Goal: Check status: Check status

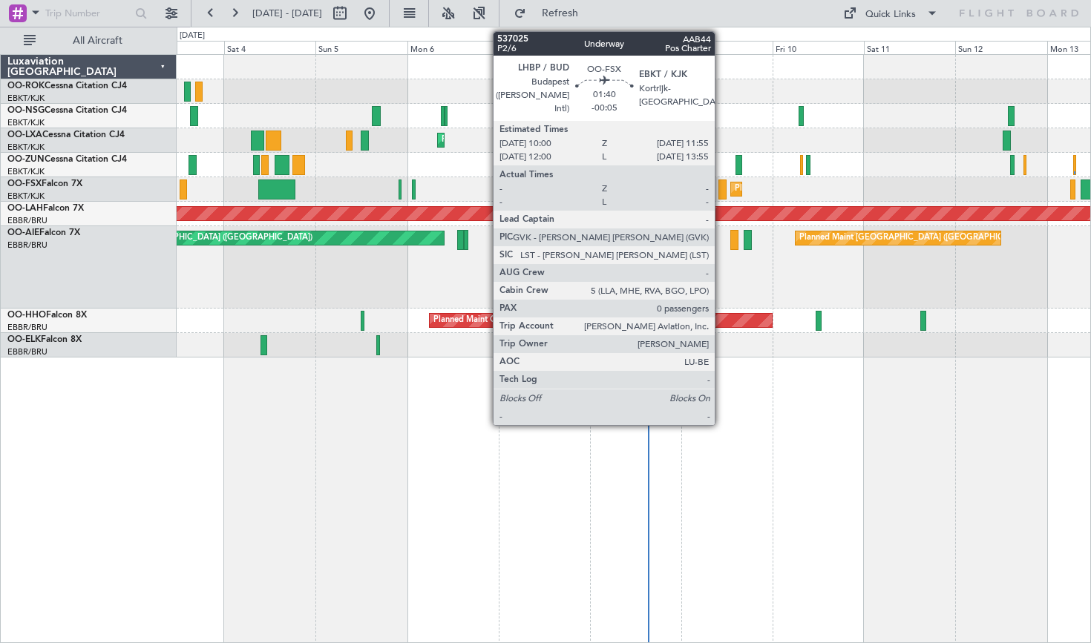
click at [471, 82] on div "AOG Maint Kortrijk-[GEOGRAPHIC_DATA]" at bounding box center [633, 91] width 913 height 24
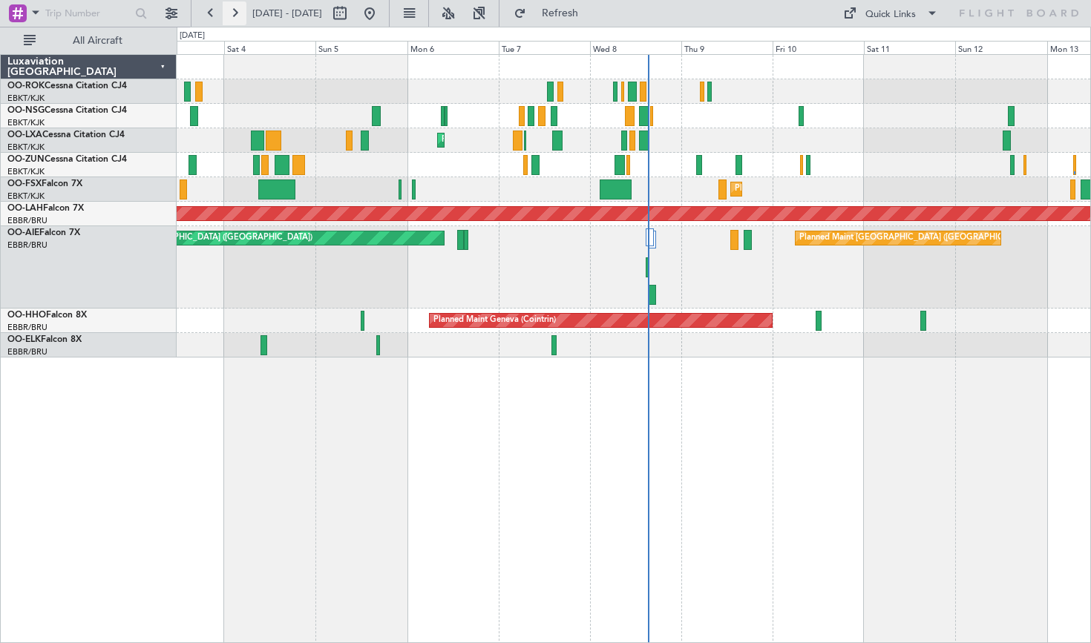
click at [233, 19] on button at bounding box center [235, 13] width 24 height 24
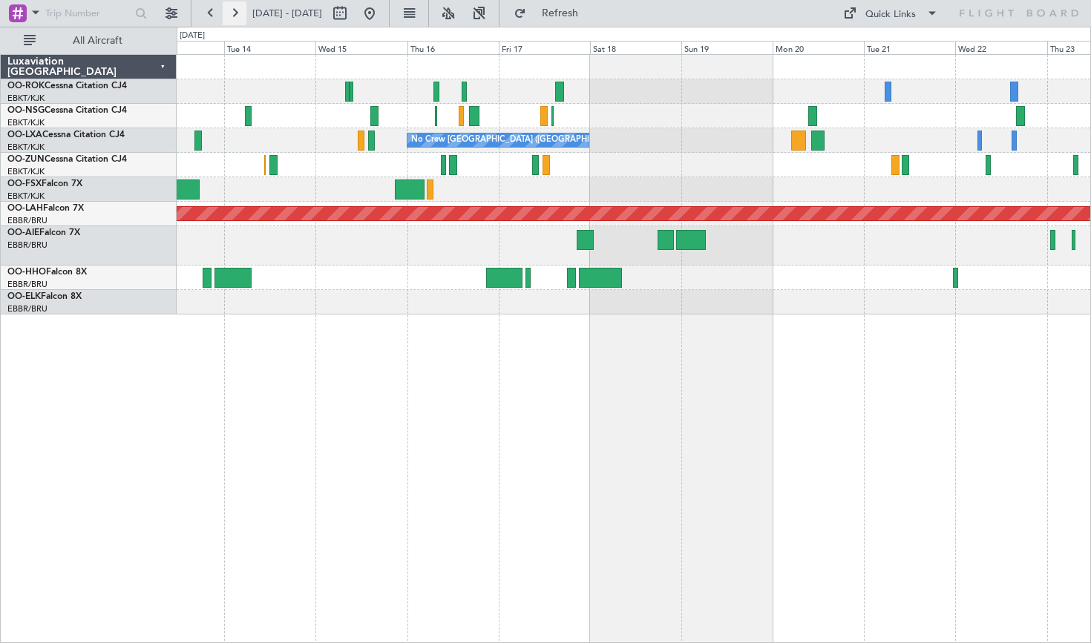
click at [233, 19] on button at bounding box center [235, 13] width 24 height 24
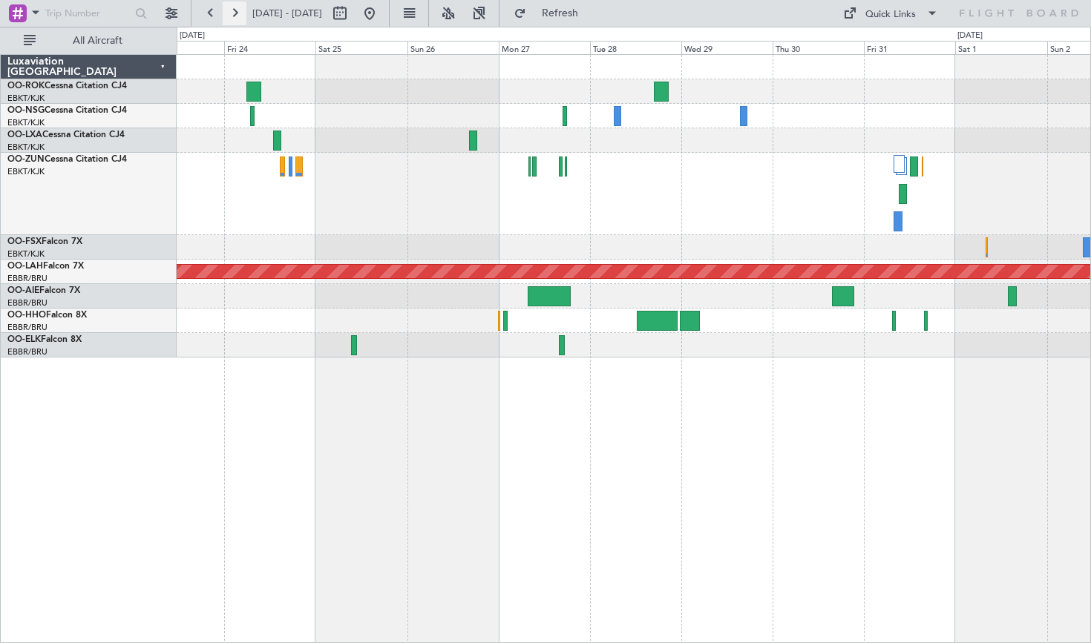
click at [231, 23] on button at bounding box center [235, 13] width 24 height 24
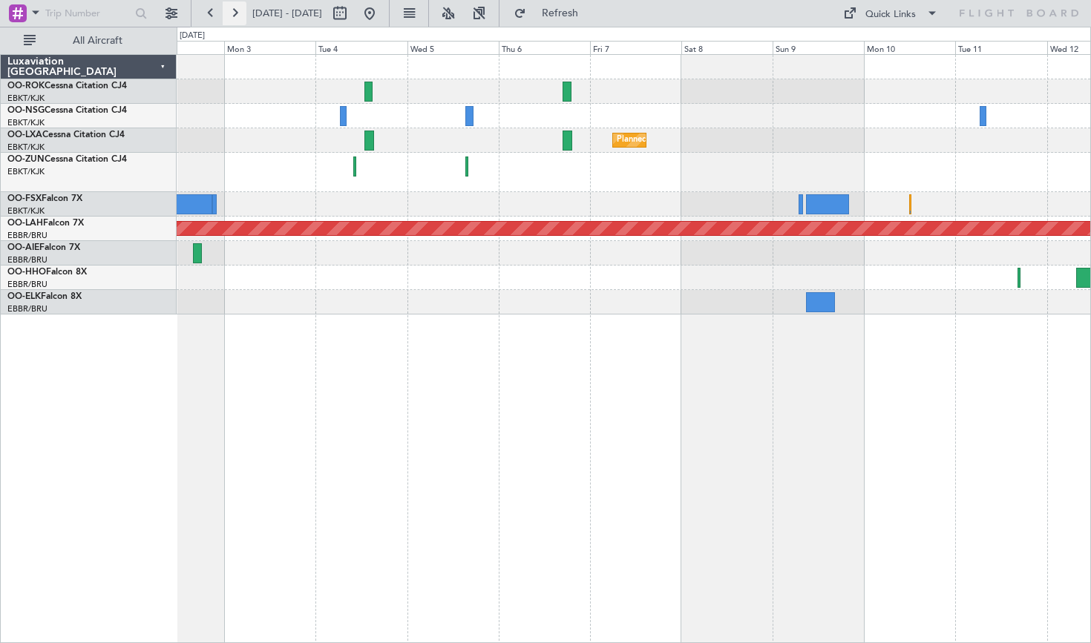
click at [234, 7] on button at bounding box center [235, 13] width 24 height 24
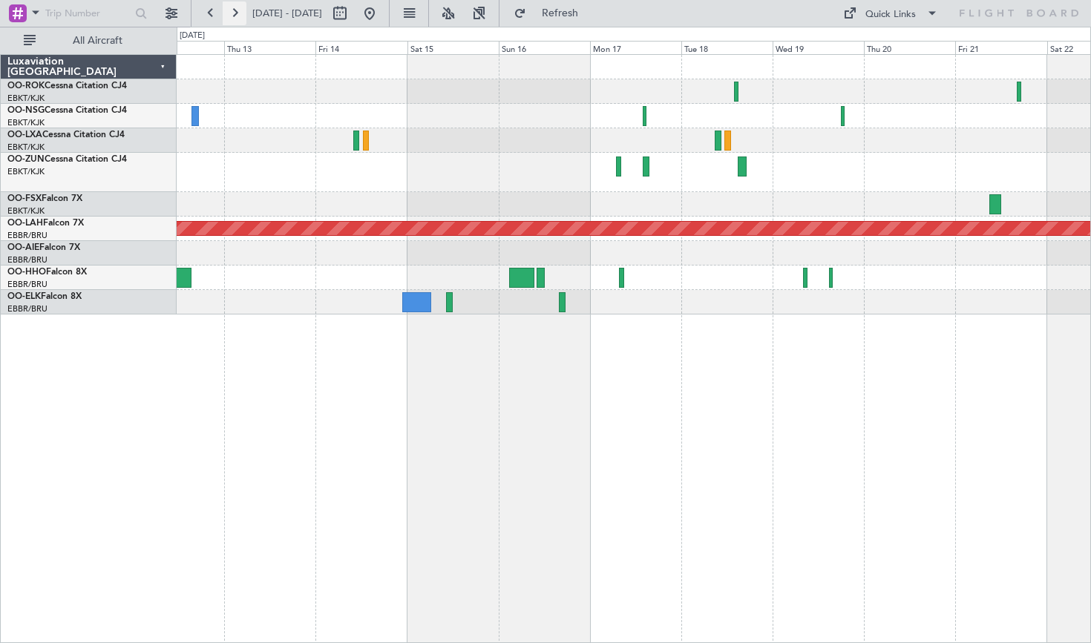
click at [234, 7] on button at bounding box center [235, 13] width 24 height 24
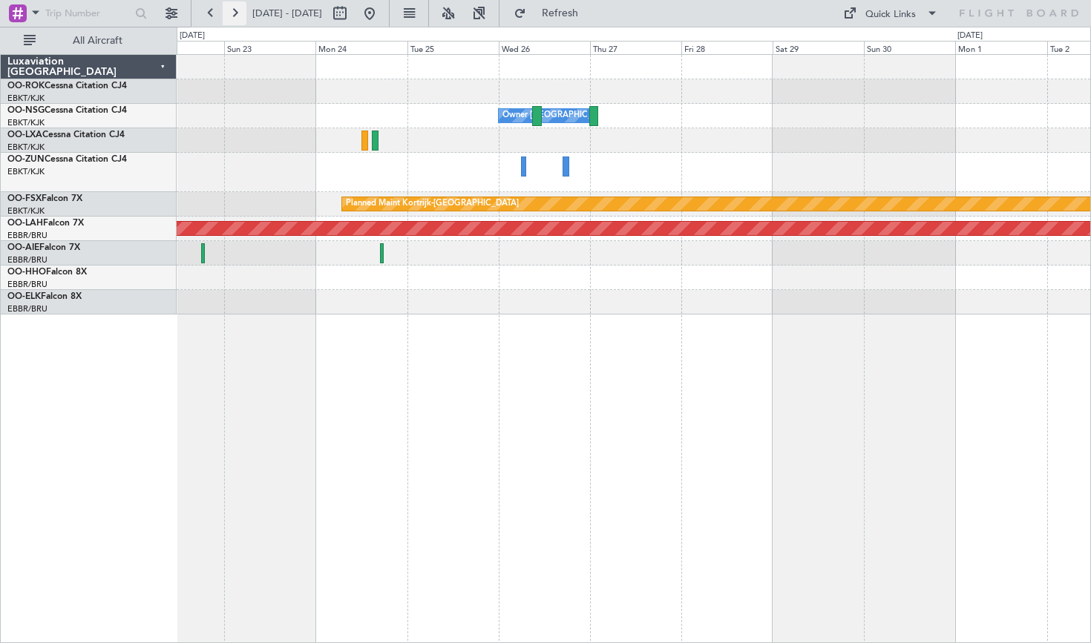
click at [234, 7] on button at bounding box center [235, 13] width 24 height 24
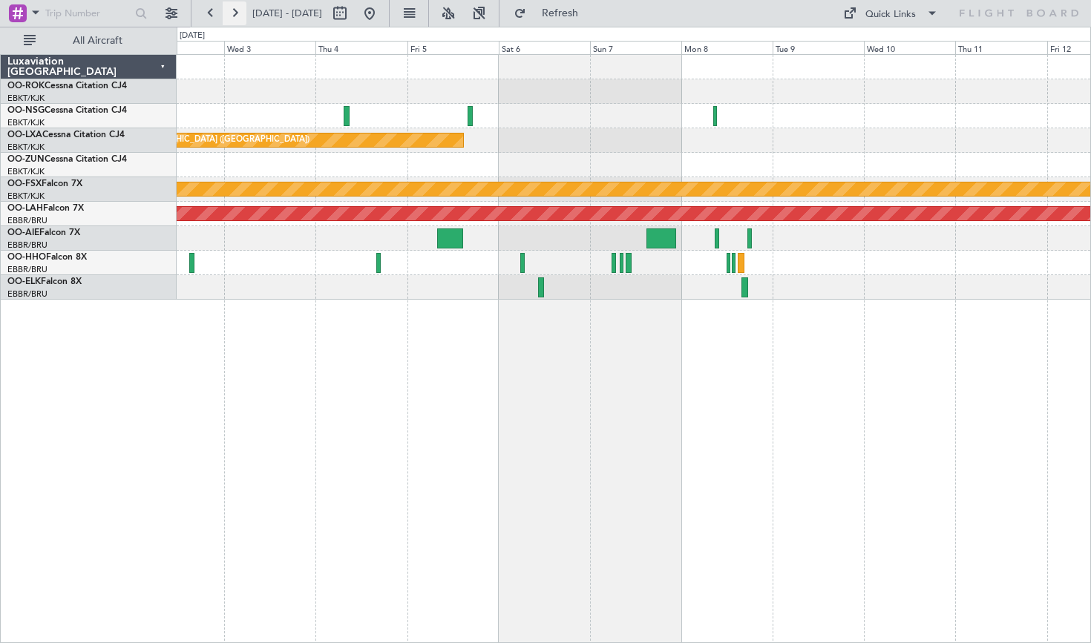
click at [234, 7] on button at bounding box center [235, 13] width 24 height 24
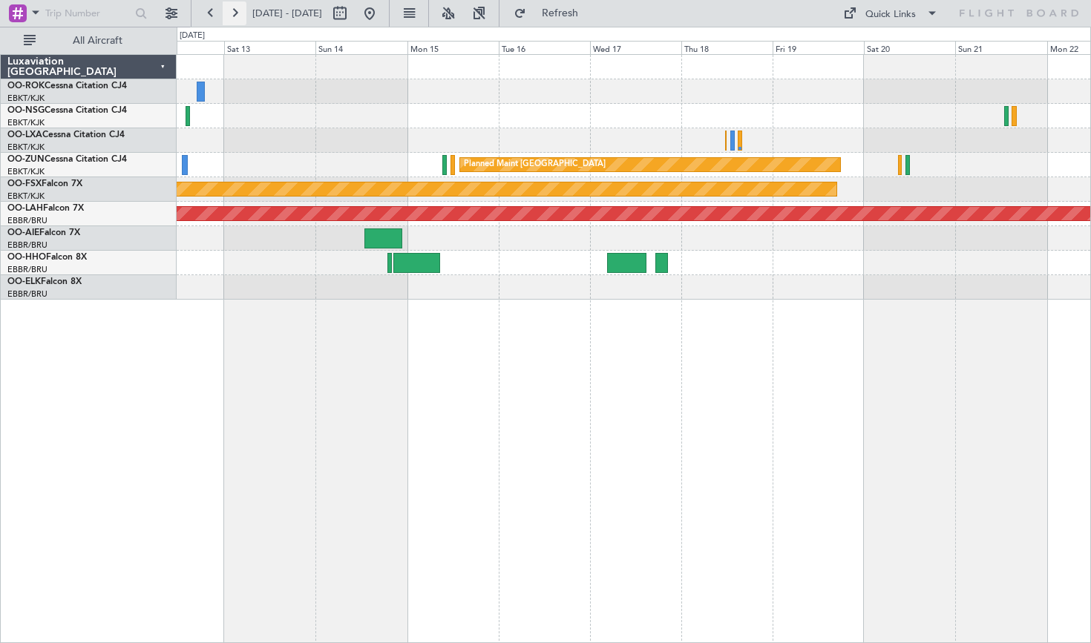
click at [234, 7] on button at bounding box center [235, 13] width 24 height 24
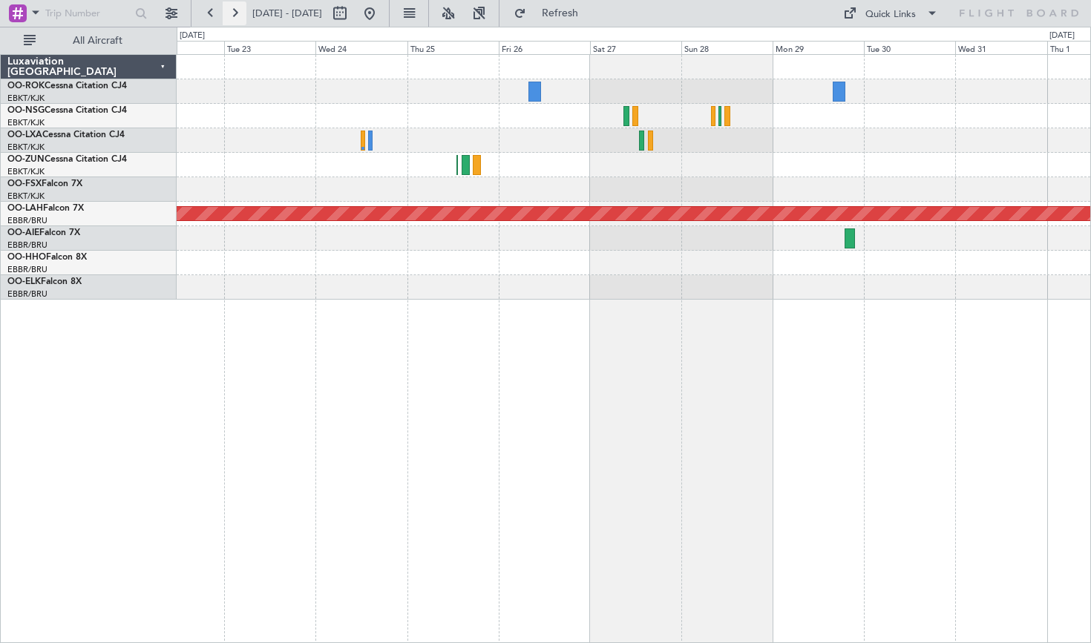
click at [234, 7] on button at bounding box center [235, 13] width 24 height 24
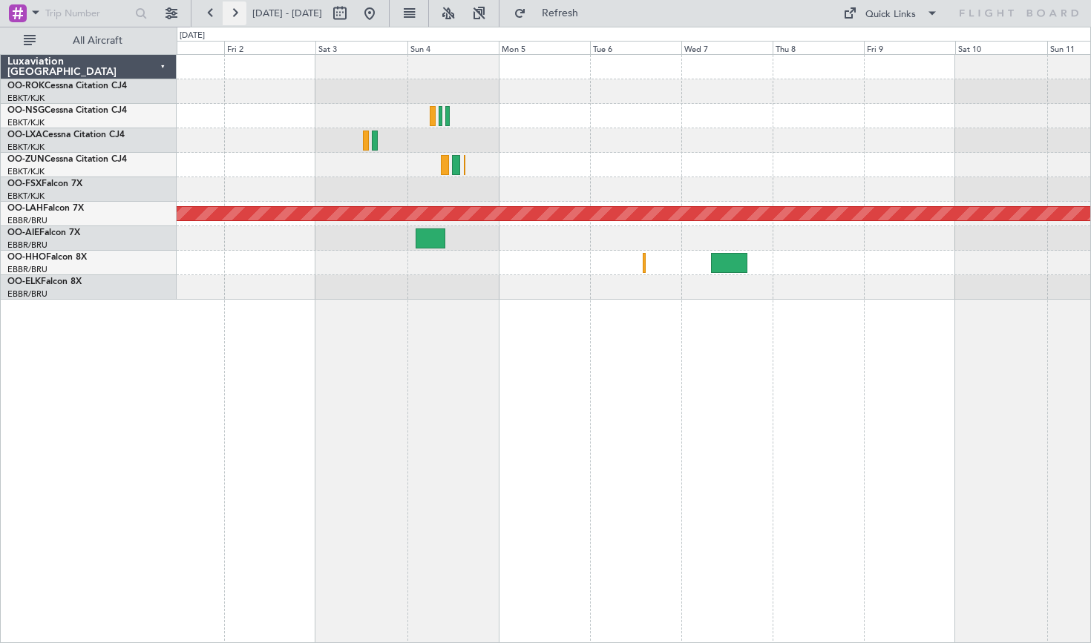
click at [234, 7] on button at bounding box center [235, 13] width 24 height 24
